Goal: Information Seeking & Learning: Learn about a topic

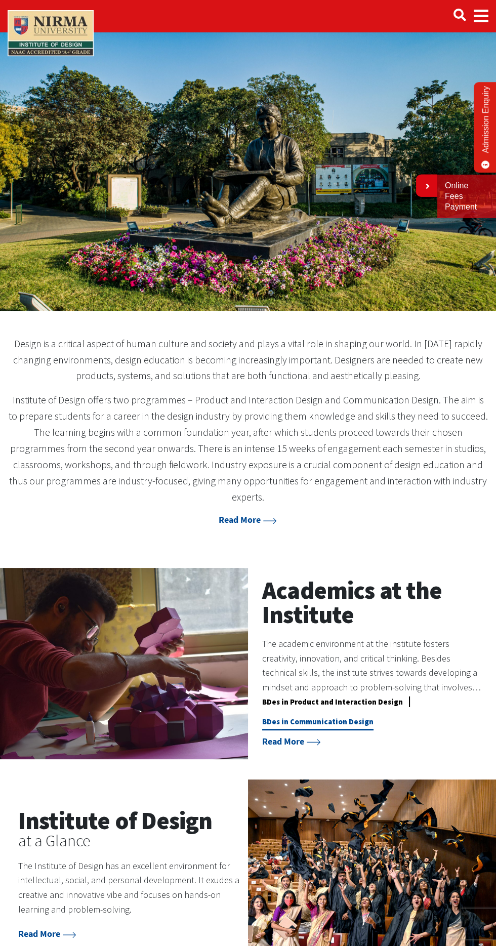
click at [346, 717] on link "BDes in Communication Design" at bounding box center [317, 724] width 111 height 14
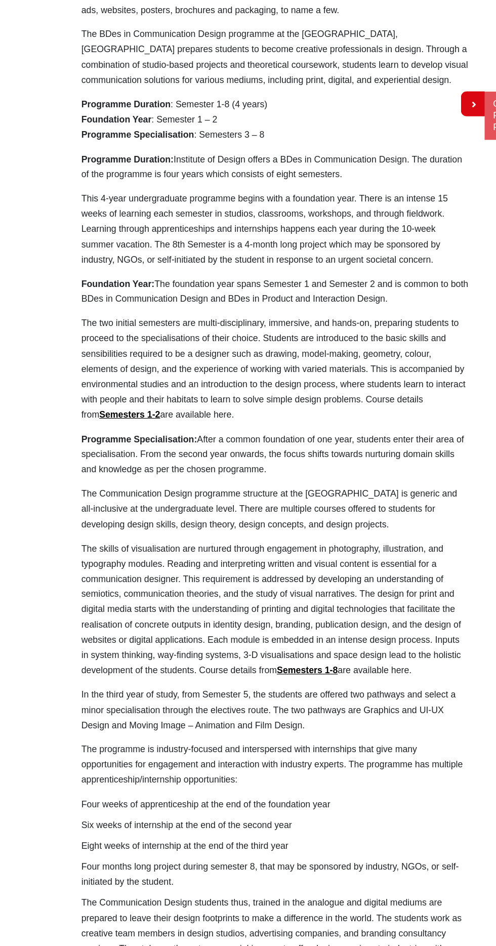
scroll to position [1110, 0]
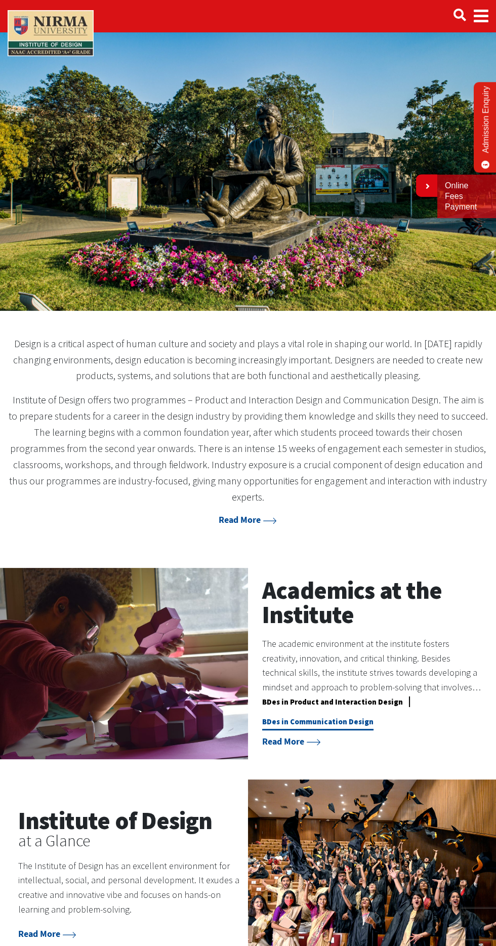
click at [327, 717] on link "BDes in Communication Design" at bounding box center [317, 724] width 111 height 14
